Goal: Navigation & Orientation: Understand site structure

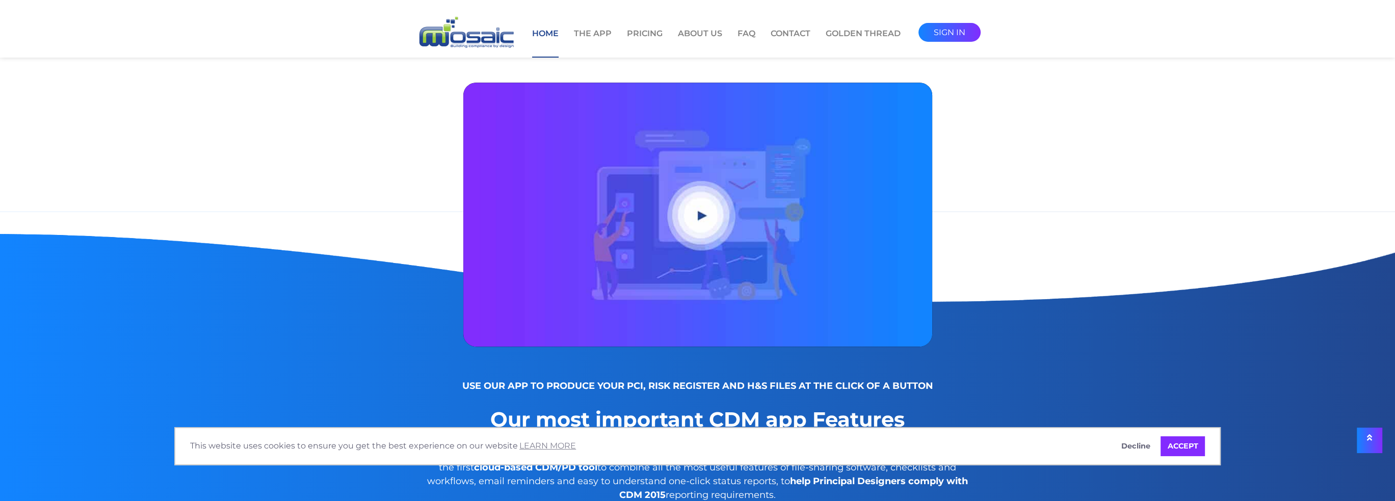
scroll to position [816, 0]
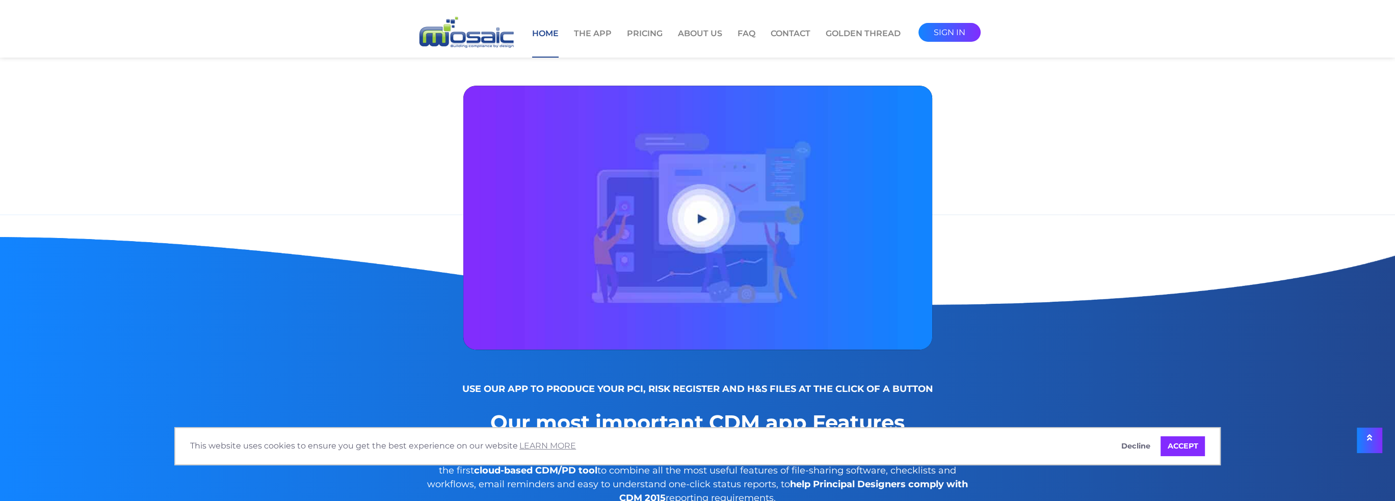
click at [701, 217] on button "Play video" at bounding box center [697, 218] width 469 height 264
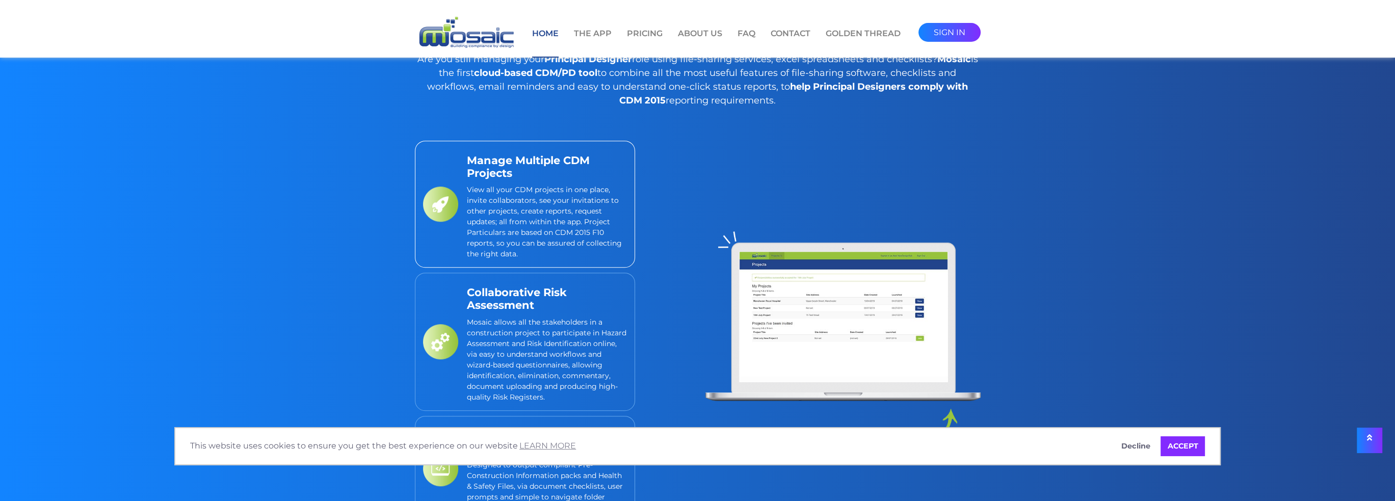
scroll to position [1223, 0]
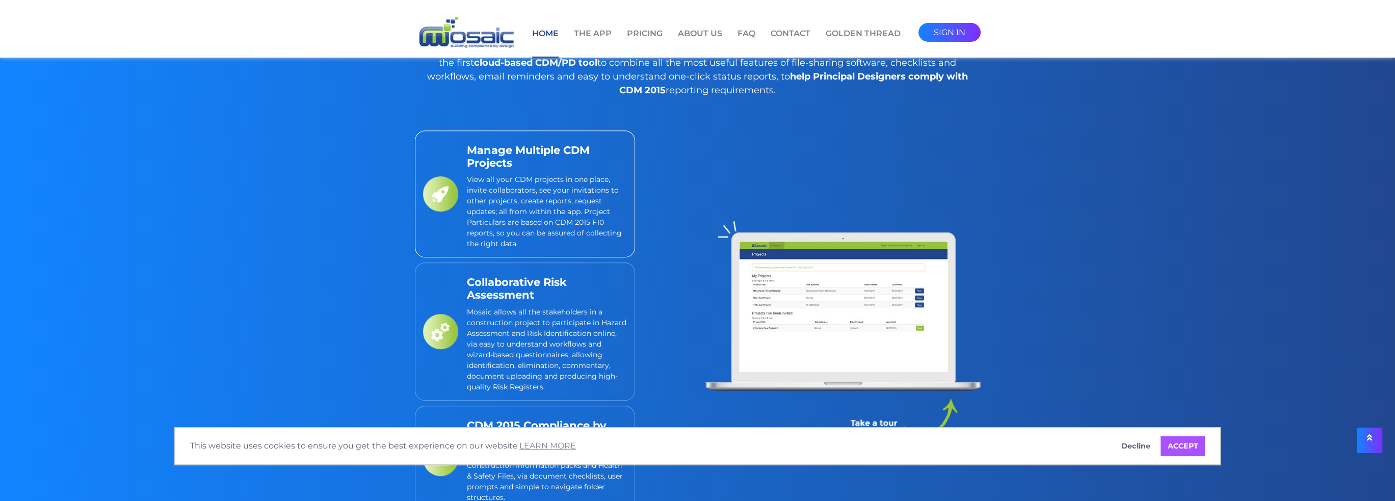
click at [1194, 448] on link "ACCEPT" at bounding box center [1183, 446] width 44 height 20
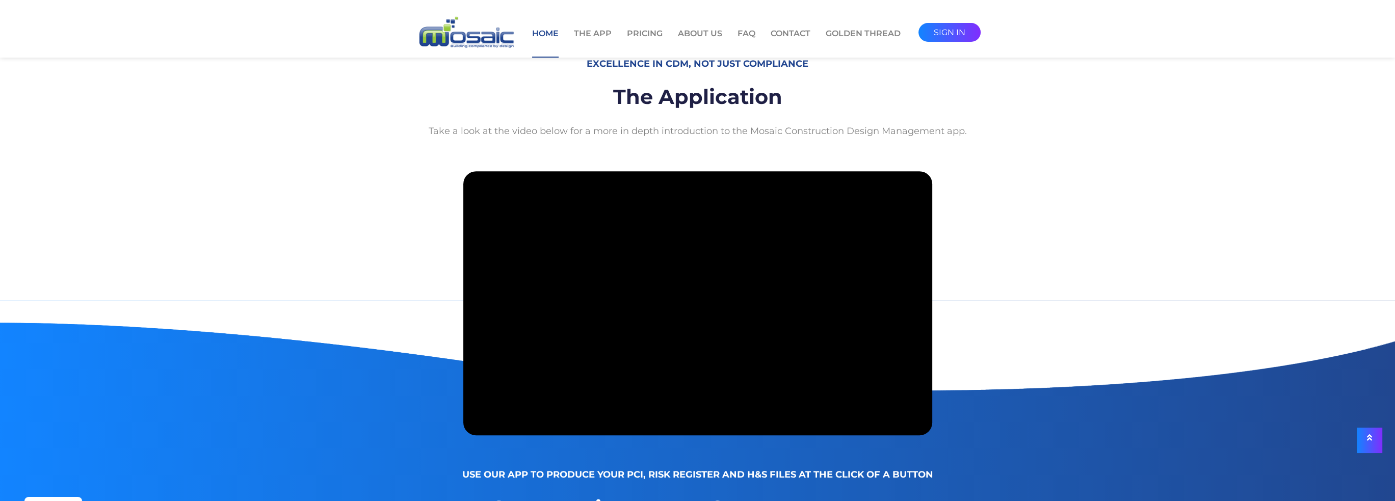
scroll to position [714, 0]
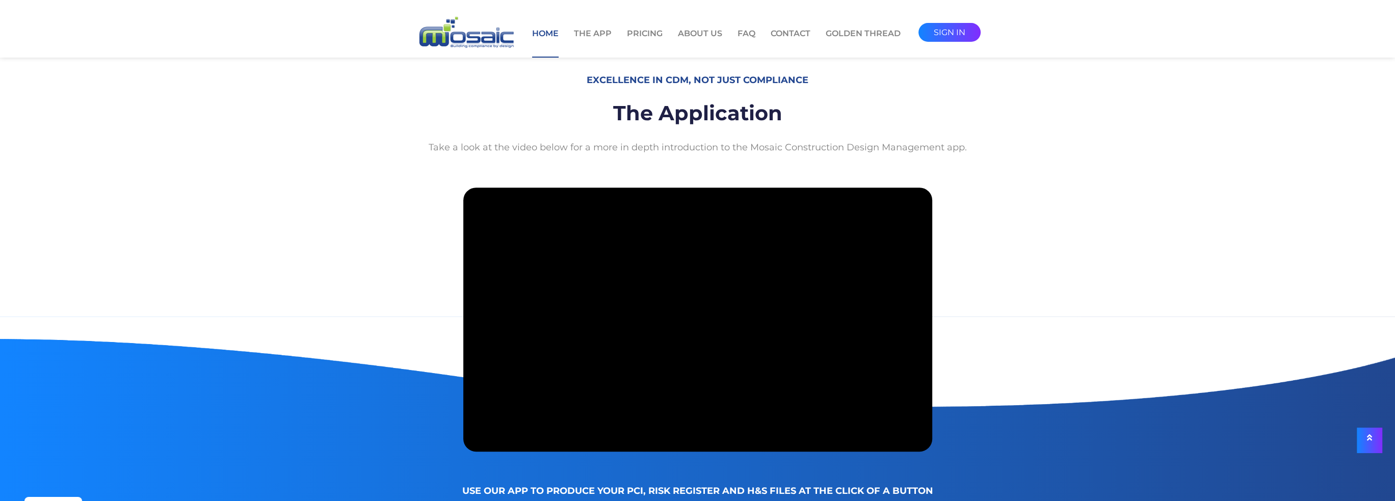
drag, startPoint x: 1348, startPoint y: 0, endPoint x: 1008, endPoint y: 147, distance: 370.3
click at [1008, 147] on section "Excellence in CDM, not just Compliance The Application Take a look at the video…" at bounding box center [697, 259] width 1395 height 384
drag, startPoint x: 1091, startPoint y: 232, endPoint x: 998, endPoint y: 172, distance: 110.6
click at [998, 172] on section "Excellence in CDM, not just Compliance The Application Take a look at the video…" at bounding box center [697, 259] width 1395 height 384
drag, startPoint x: 1364, startPoint y: 2, endPoint x: 1278, endPoint y: 82, distance: 117.2
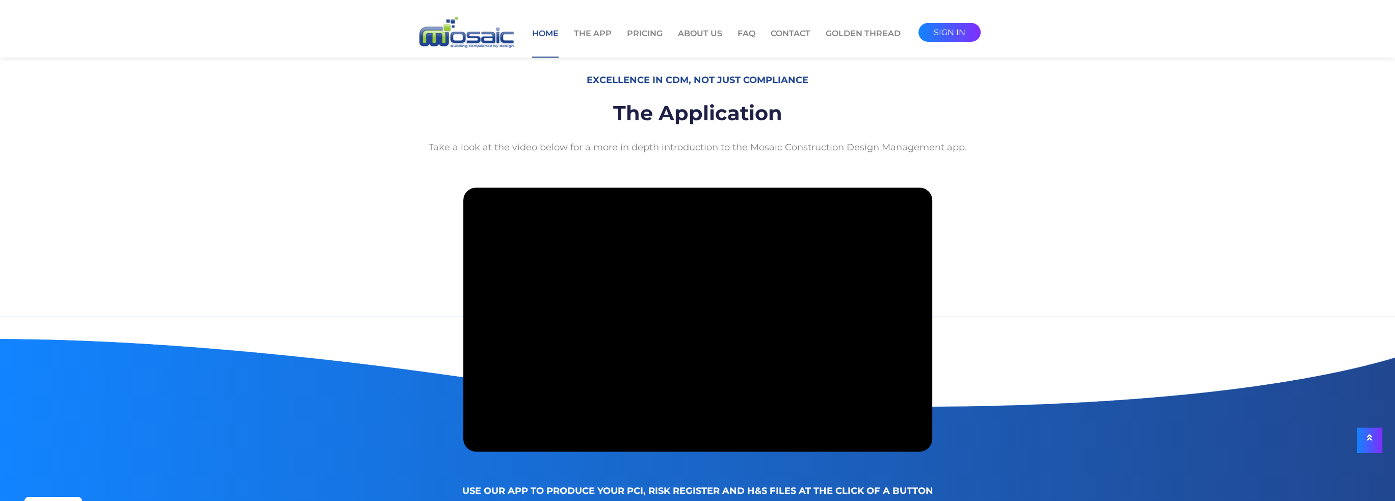
click at [1277, 82] on section "Excellence in CDM, not just Compliance The Application Take a look at the video…" at bounding box center [697, 259] width 1395 height 384
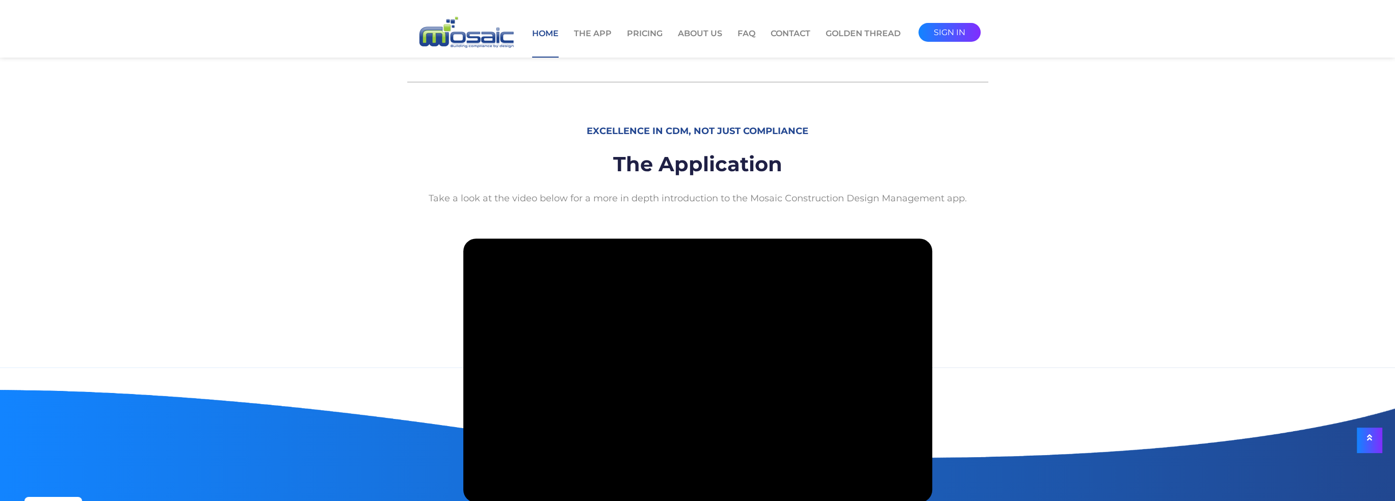
scroll to position [204, 0]
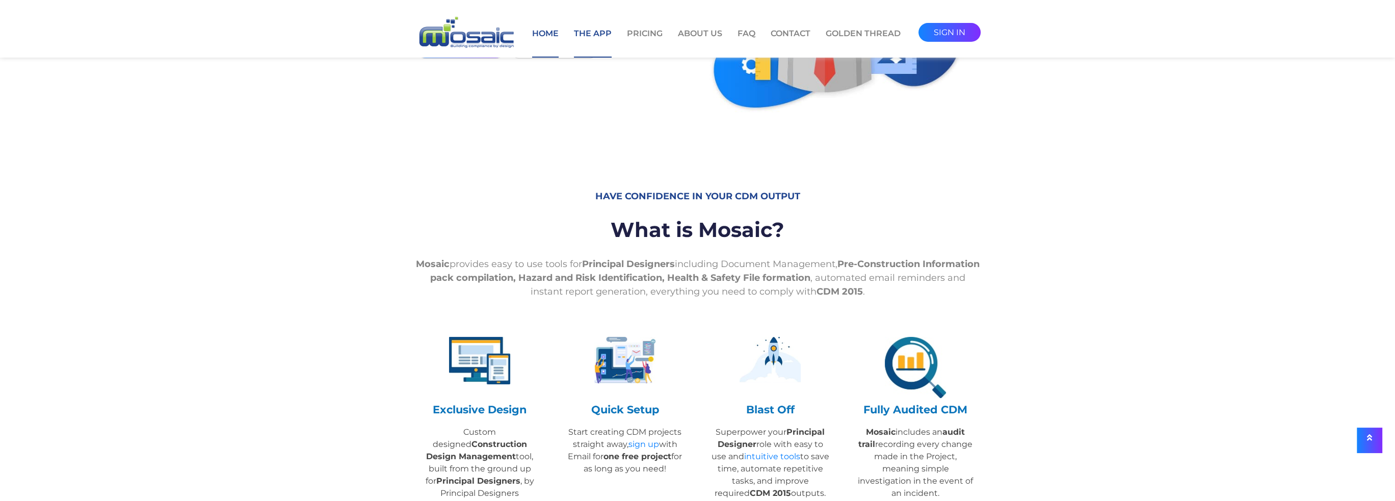
click at [598, 32] on link "The App" at bounding box center [593, 43] width 38 height 30
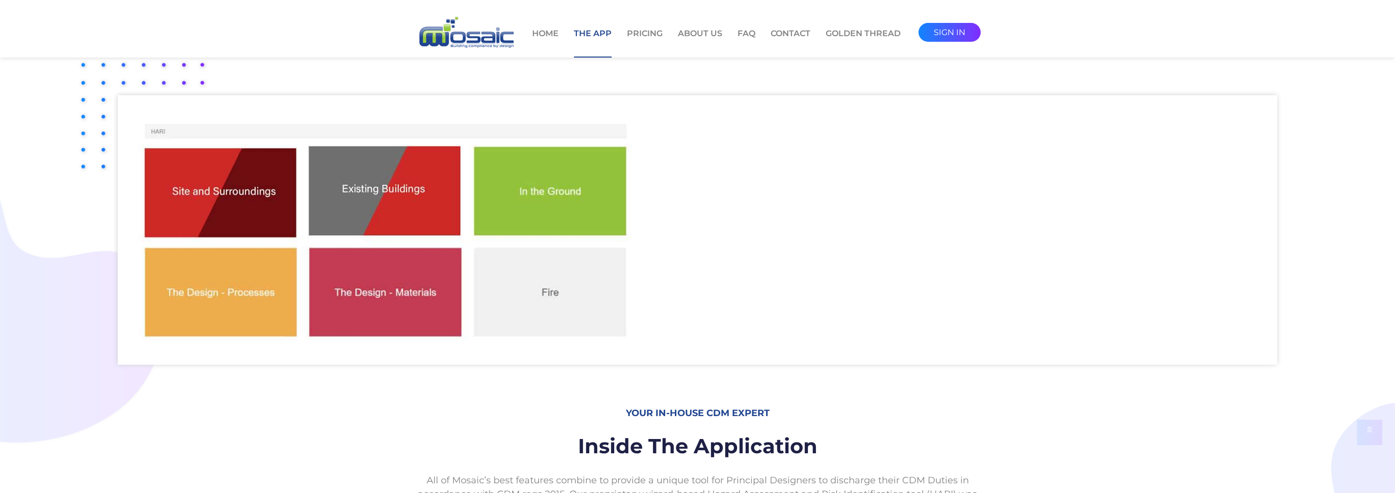
scroll to position [255, 0]
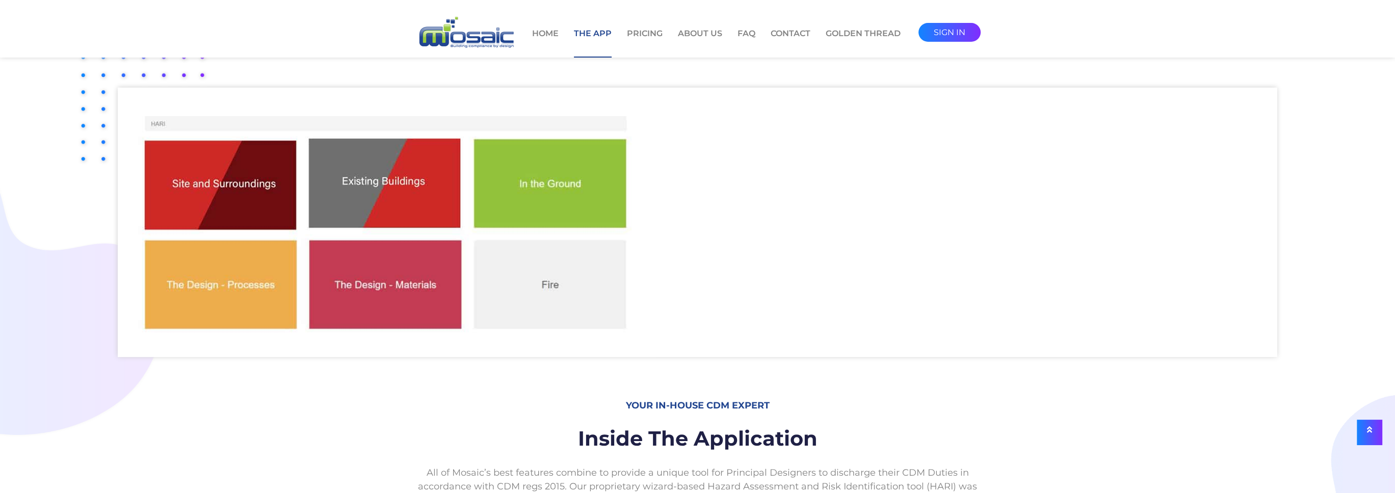
click at [226, 182] on img at bounding box center [387, 223] width 538 height 270
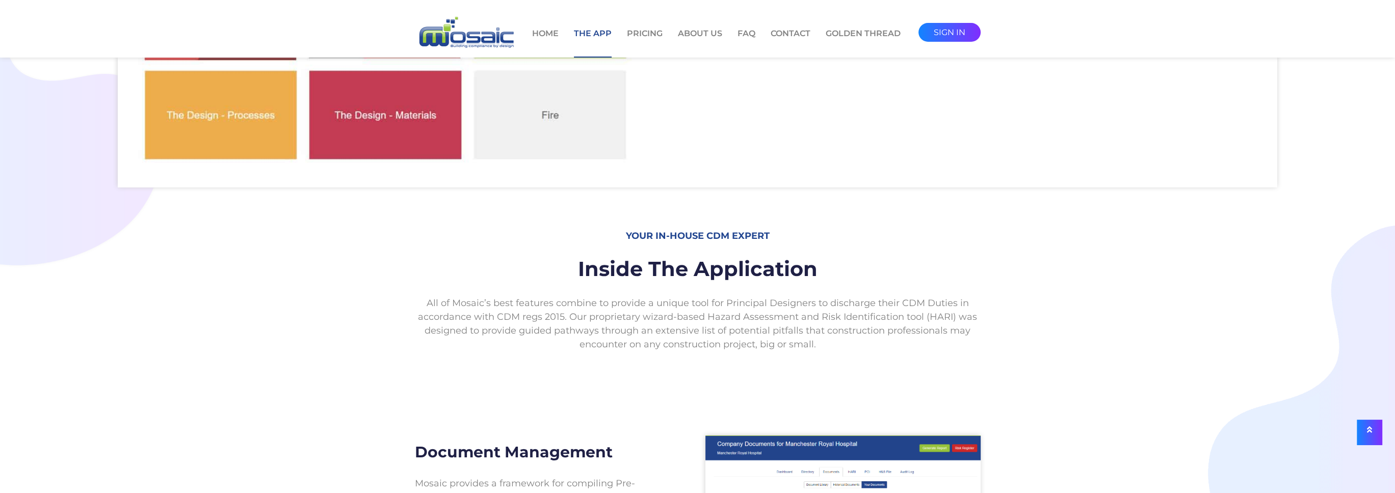
scroll to position [408, 0]
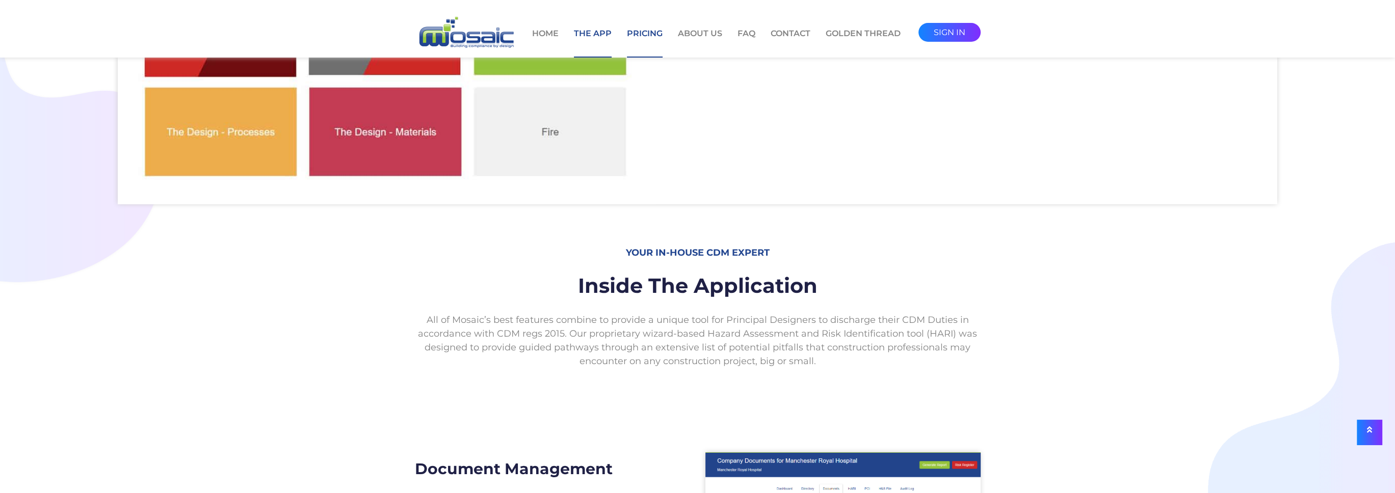
click at [649, 32] on link "Pricing" at bounding box center [645, 43] width 36 height 30
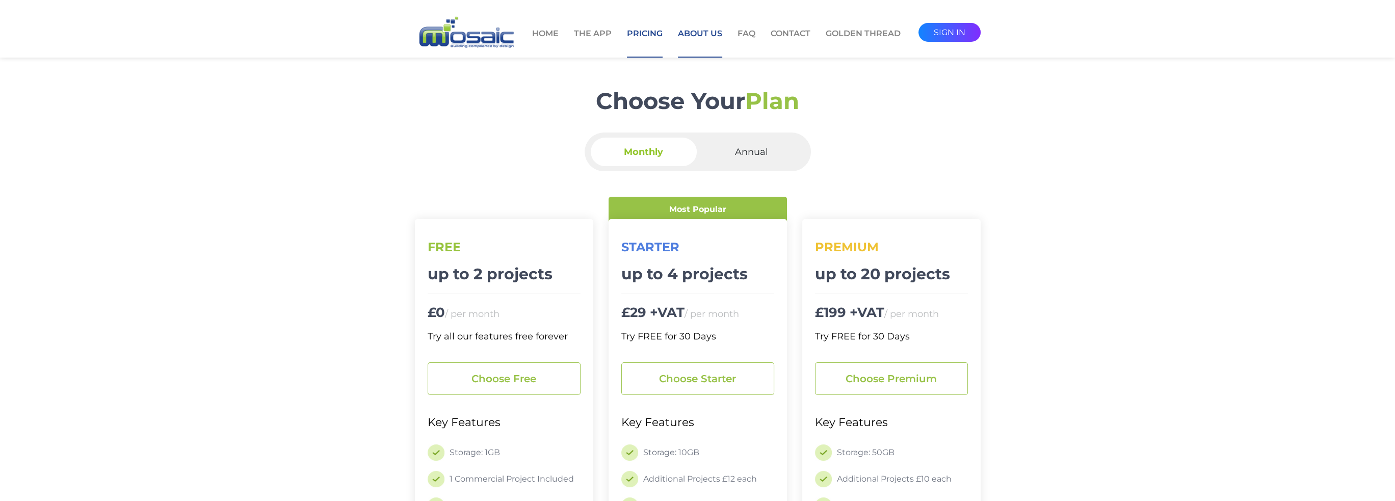
click at [712, 32] on link "About Us" at bounding box center [700, 43] width 44 height 30
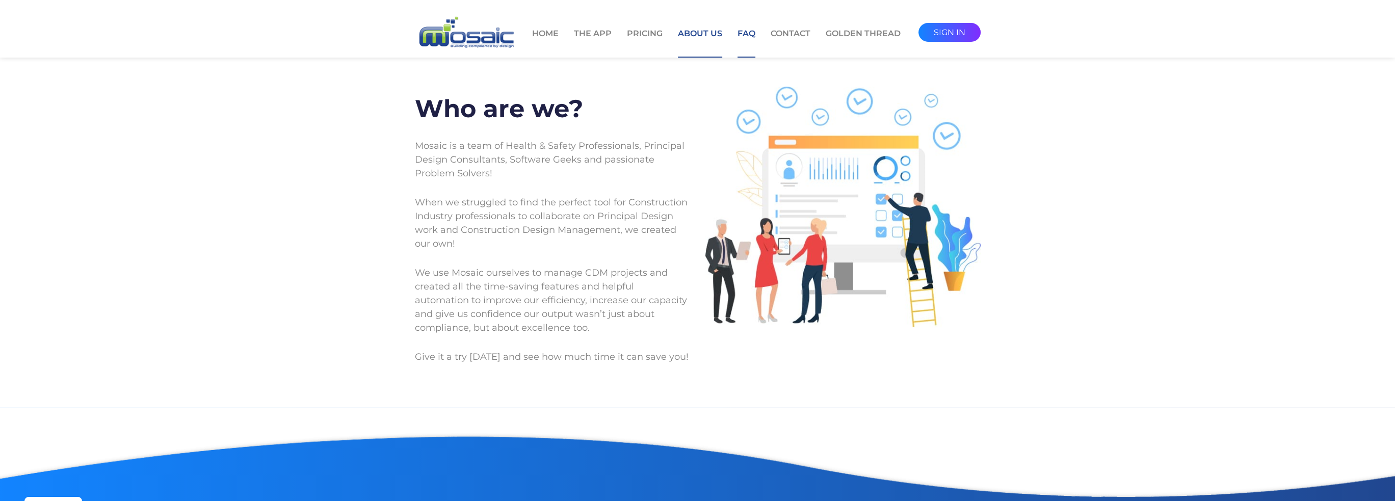
click at [746, 34] on link "FAQ" at bounding box center [747, 43] width 18 height 30
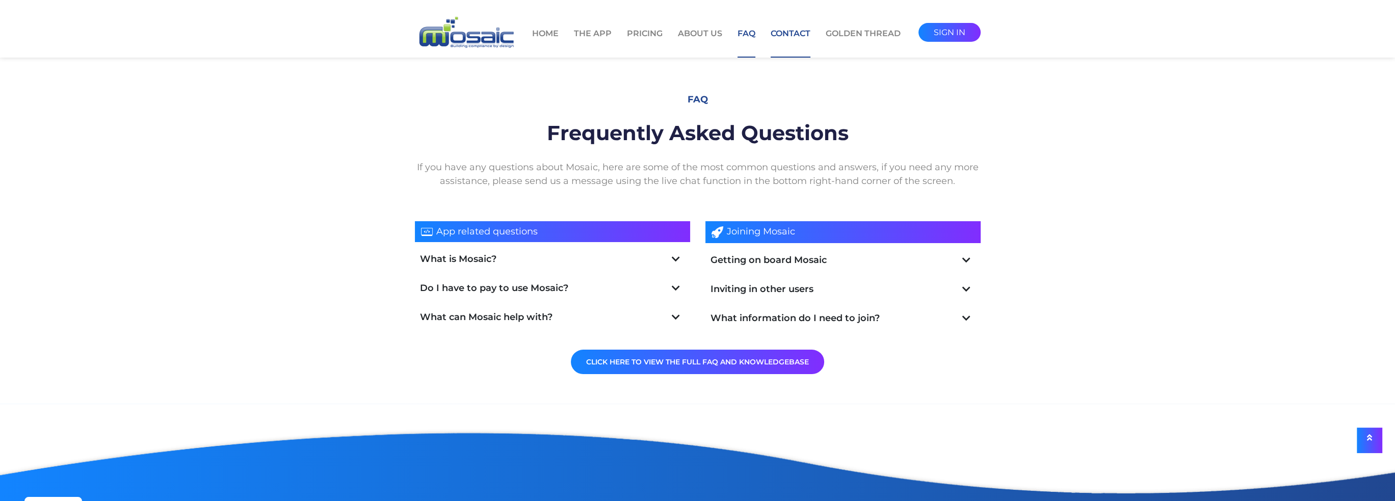
click at [786, 34] on link "Contact" at bounding box center [791, 43] width 40 height 30
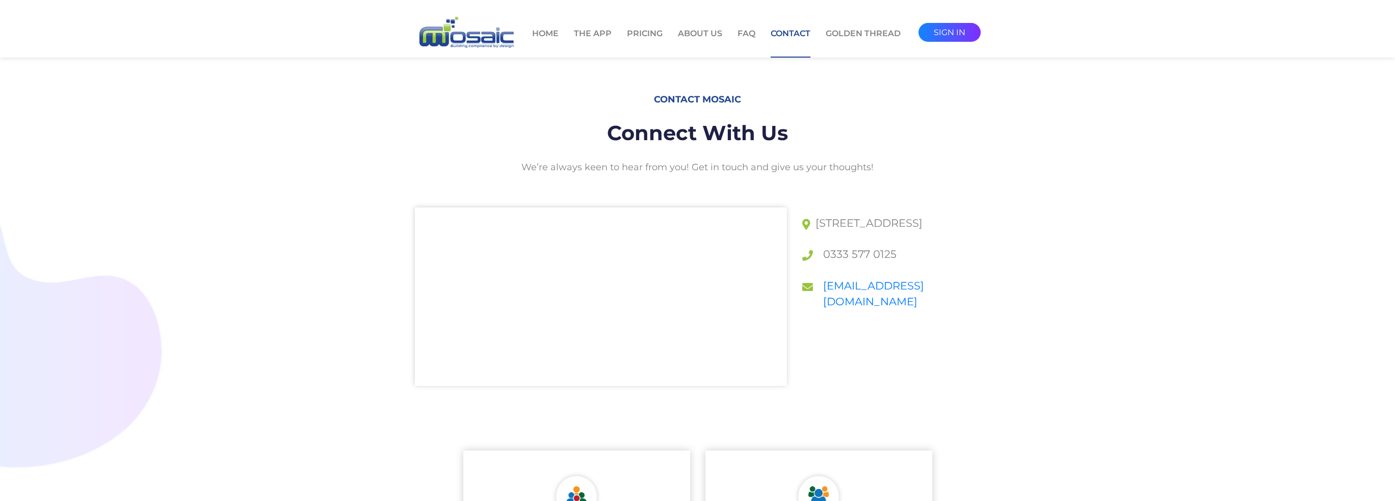
click at [238, 257] on section "contact mosaic Connect With Us We’re always keen to hear from you! Get in touch…" at bounding box center [697, 238] width 1395 height 374
click at [843, 31] on link "Golden Thread" at bounding box center [863, 43] width 75 height 30
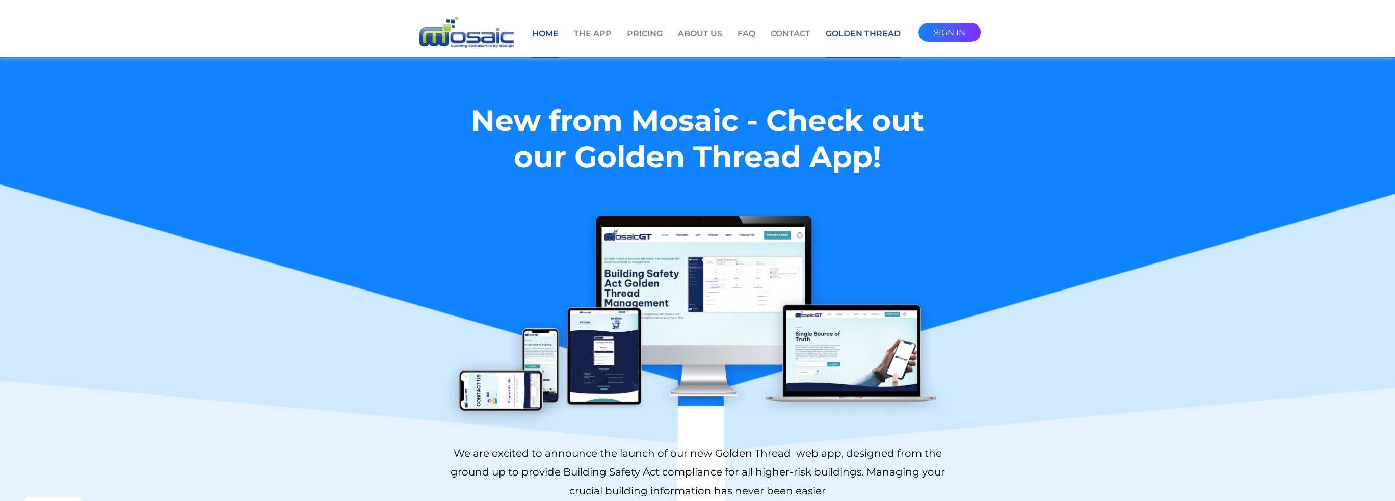
click at [550, 33] on link "Home" at bounding box center [545, 43] width 27 height 30
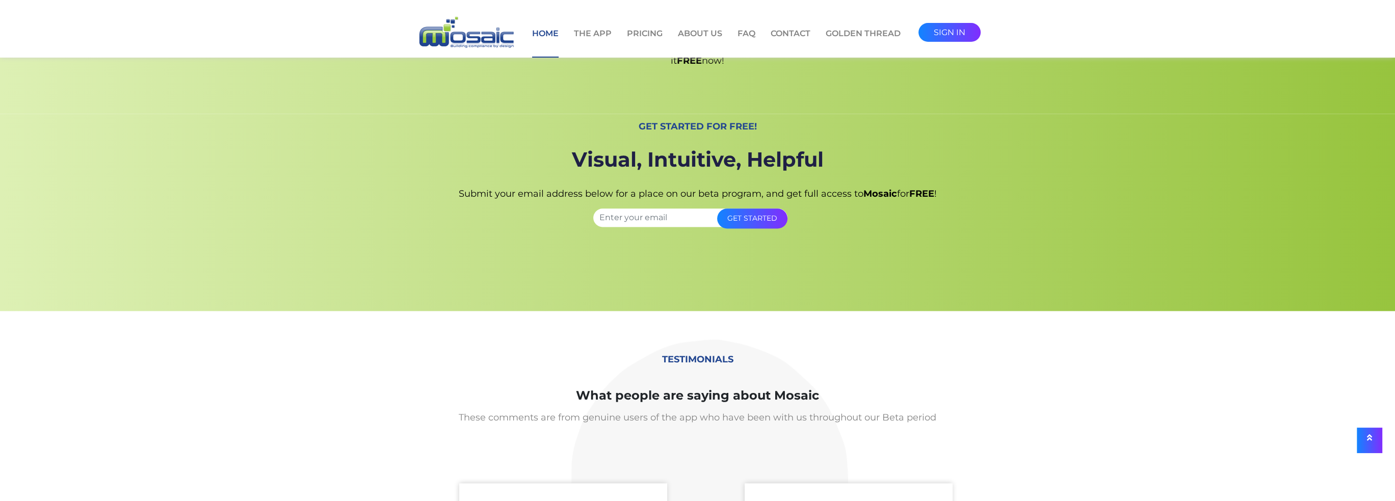
scroll to position [2408, 0]
